Goal: Navigation & Orientation: Find specific page/section

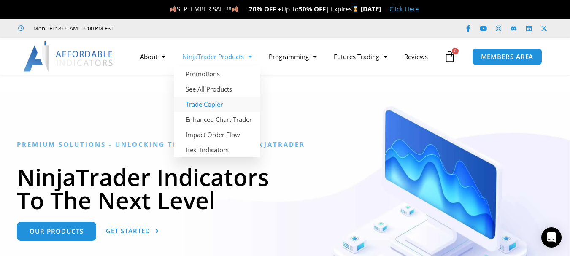
click at [218, 103] on link "Trade Copier" at bounding box center [217, 104] width 86 height 15
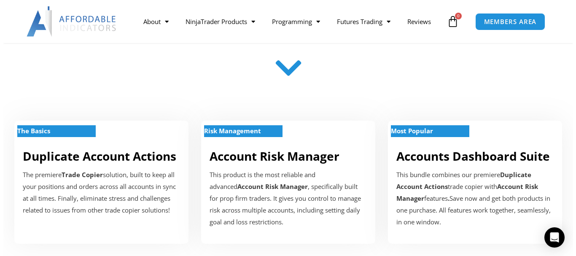
scroll to position [240, 0]
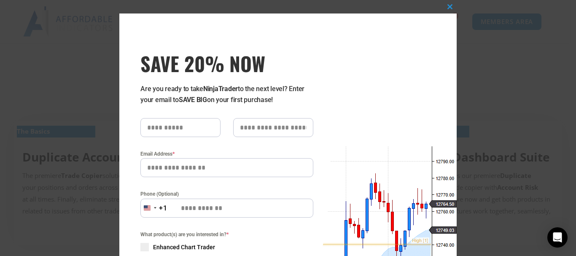
click at [499, 48] on div "Close this module SAVE 20% NOW Are you ready to take NinjaTrader to the next le…" at bounding box center [288, 128] width 576 height 256
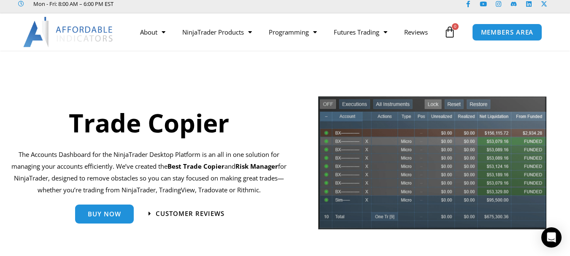
scroll to position [0, 0]
